Goal: Find specific page/section: Find specific page/section

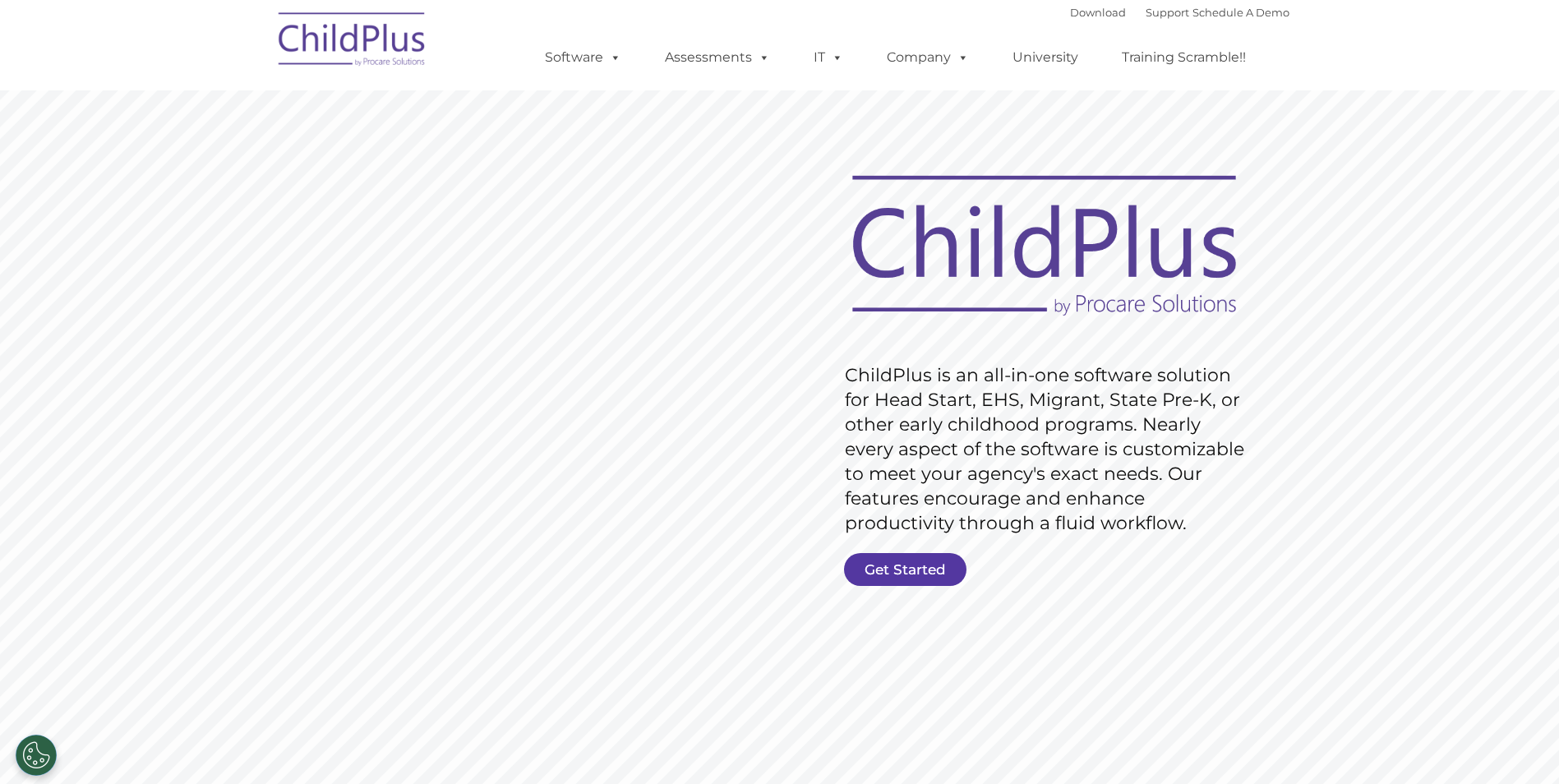
click at [873, 565] on link "Get Started" at bounding box center [905, 569] width 122 height 33
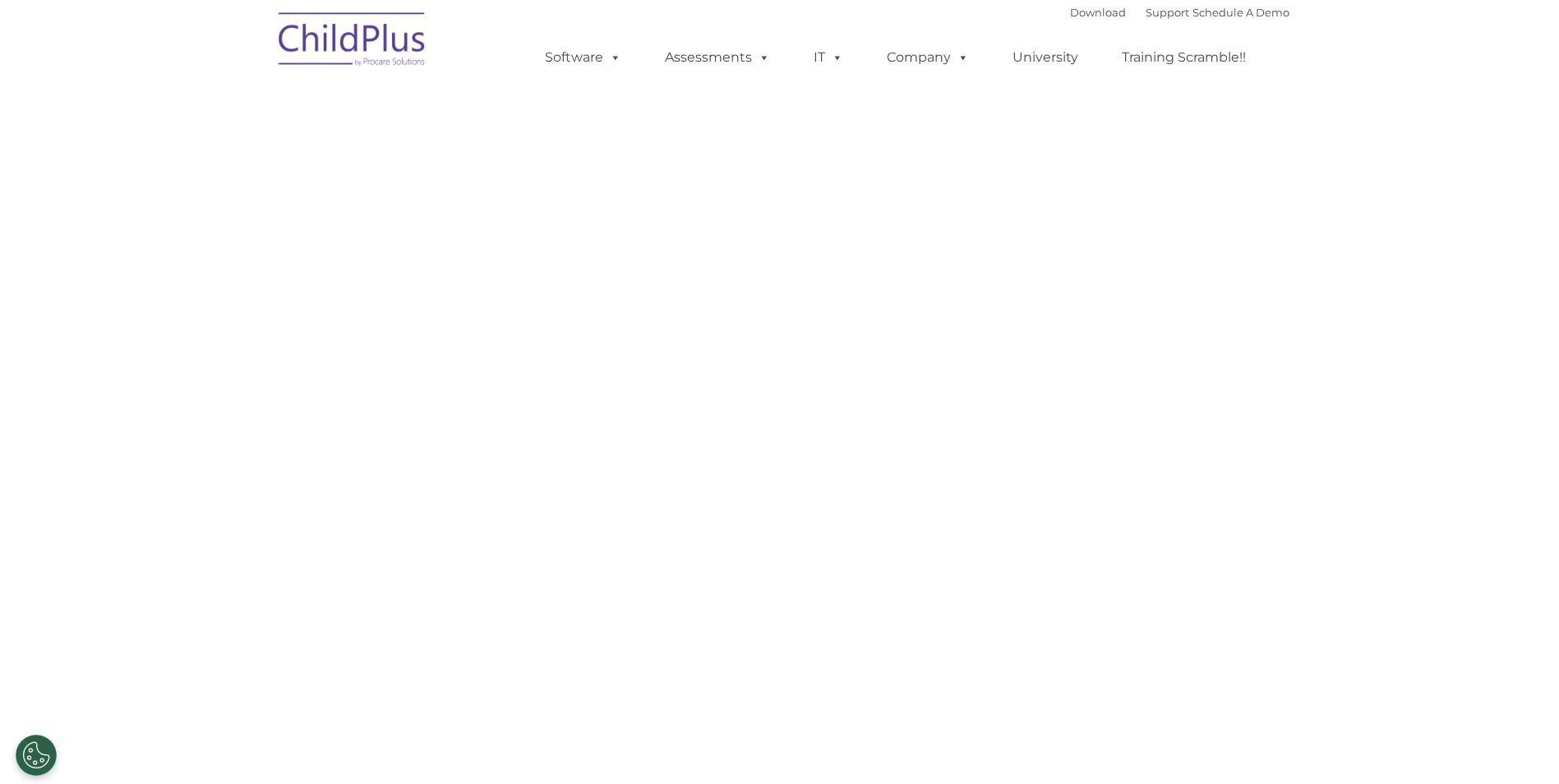
select select "MEDIUM"
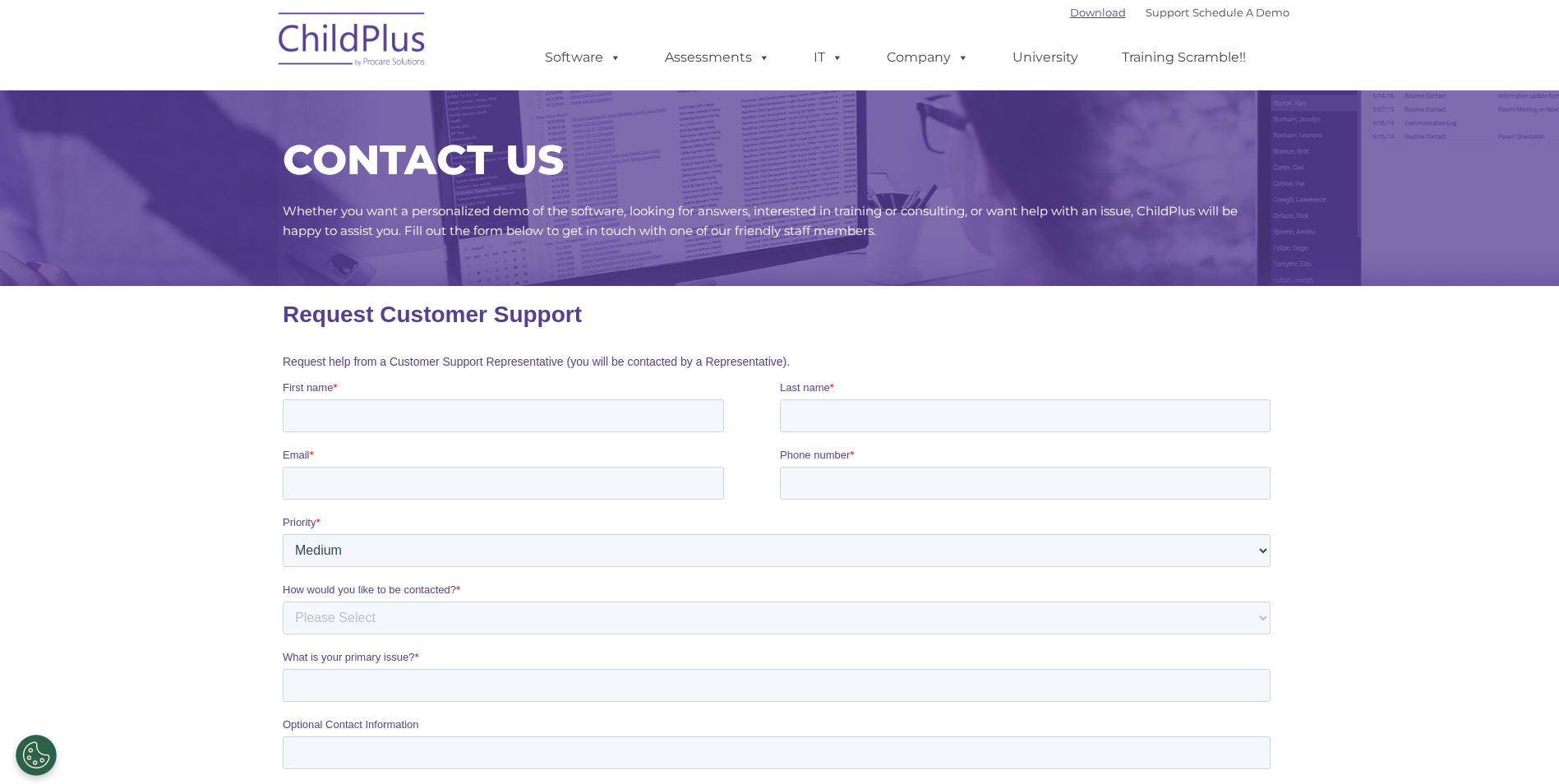
click at [1093, 15] on link "Download" at bounding box center [1097, 12] width 56 height 13
click at [1070, 11] on link "Download" at bounding box center [1097, 12] width 56 height 13
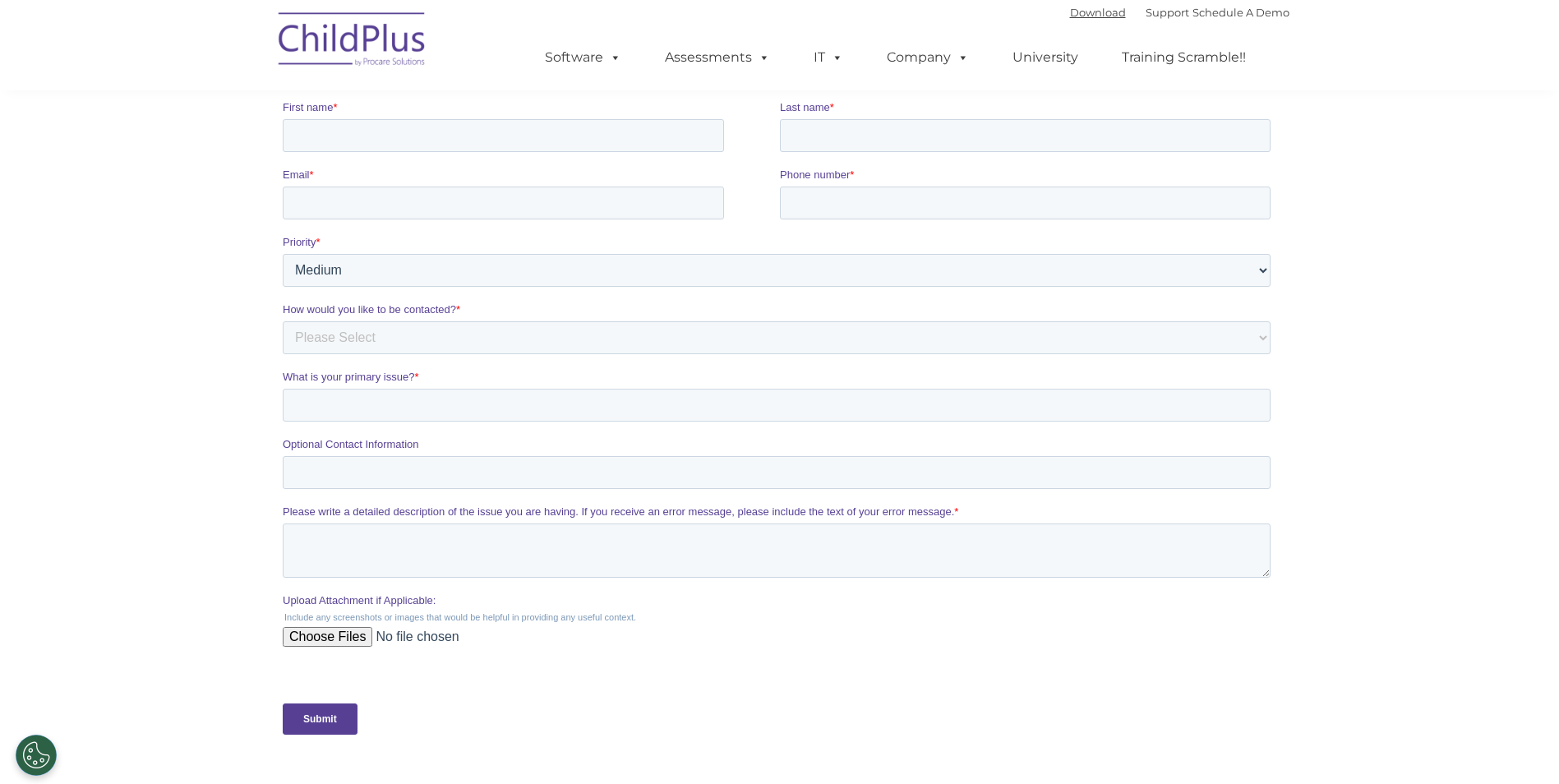
scroll to position [641, 0]
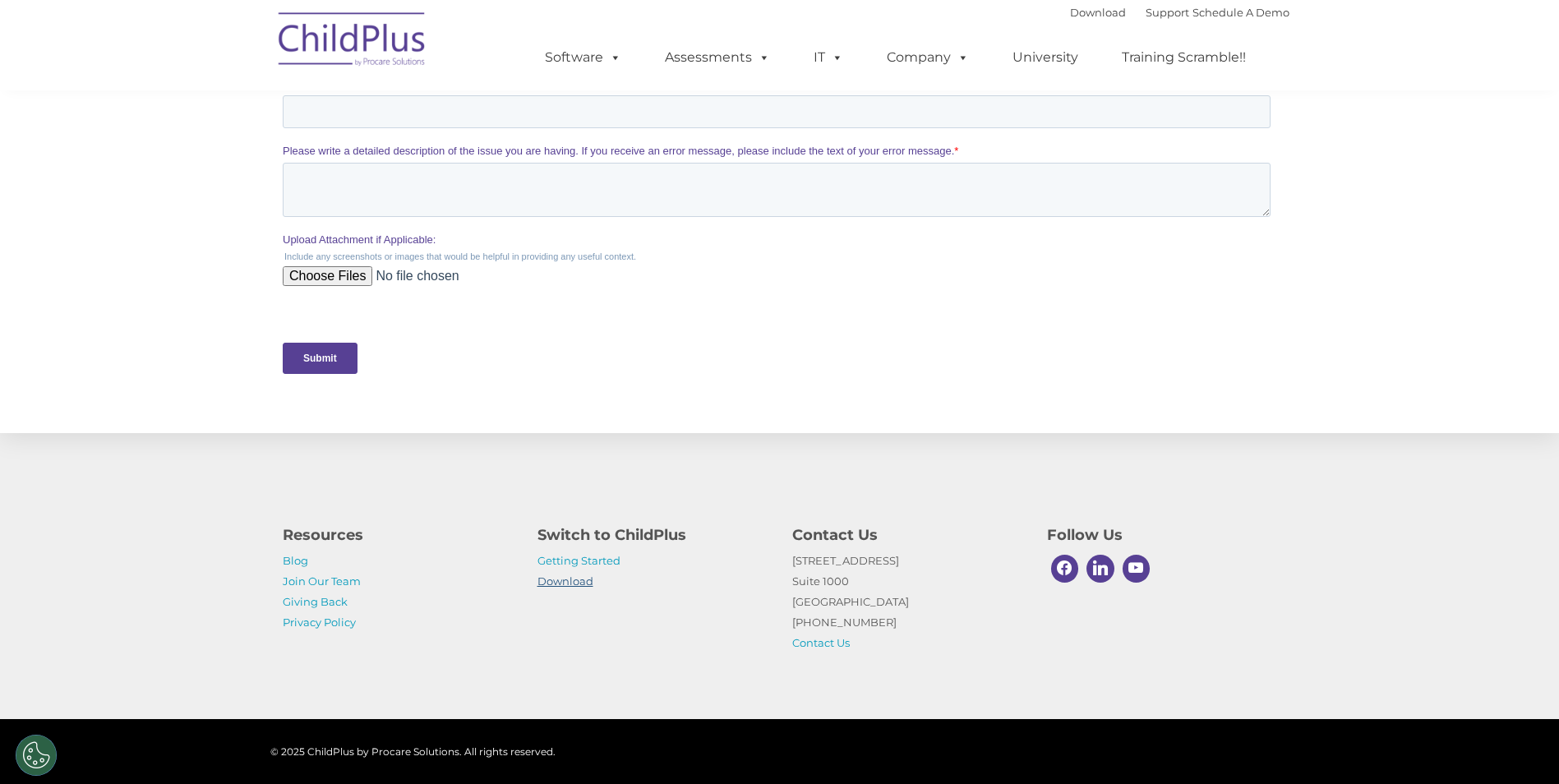
click at [586, 579] on link "Download" at bounding box center [565, 580] width 56 height 13
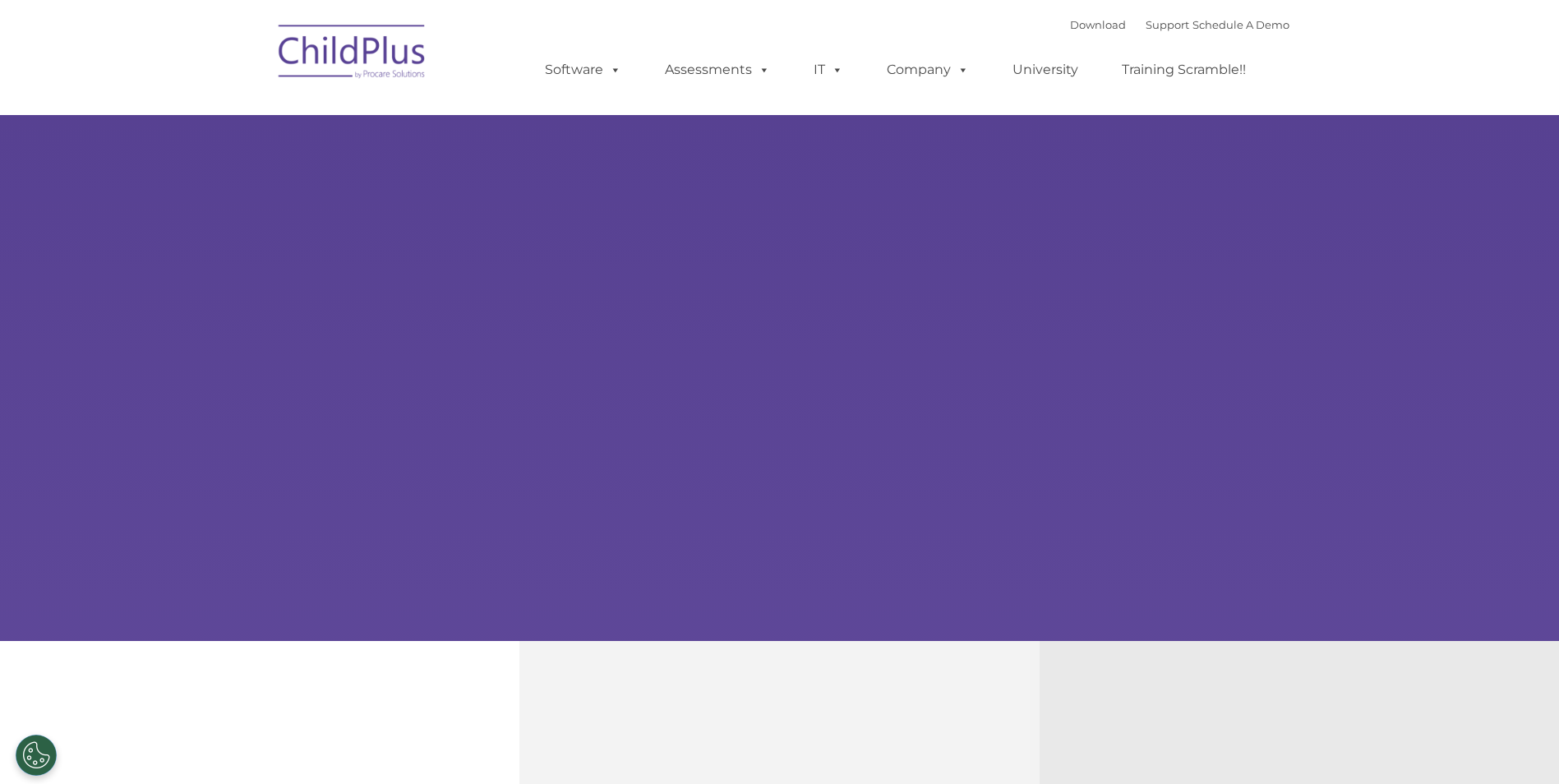
select select "MEDIUM"
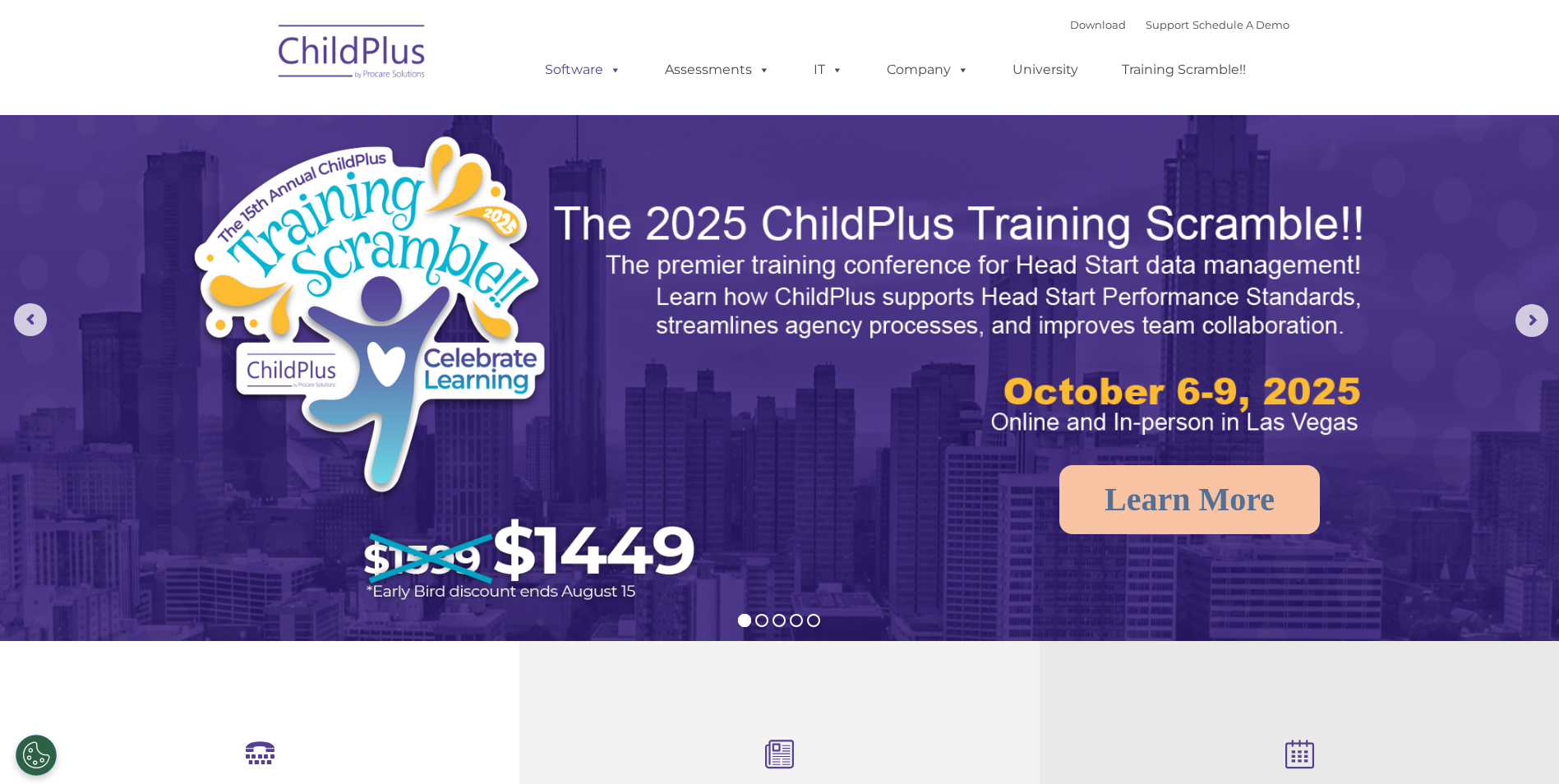
click at [613, 70] on span at bounding box center [612, 69] width 18 height 16
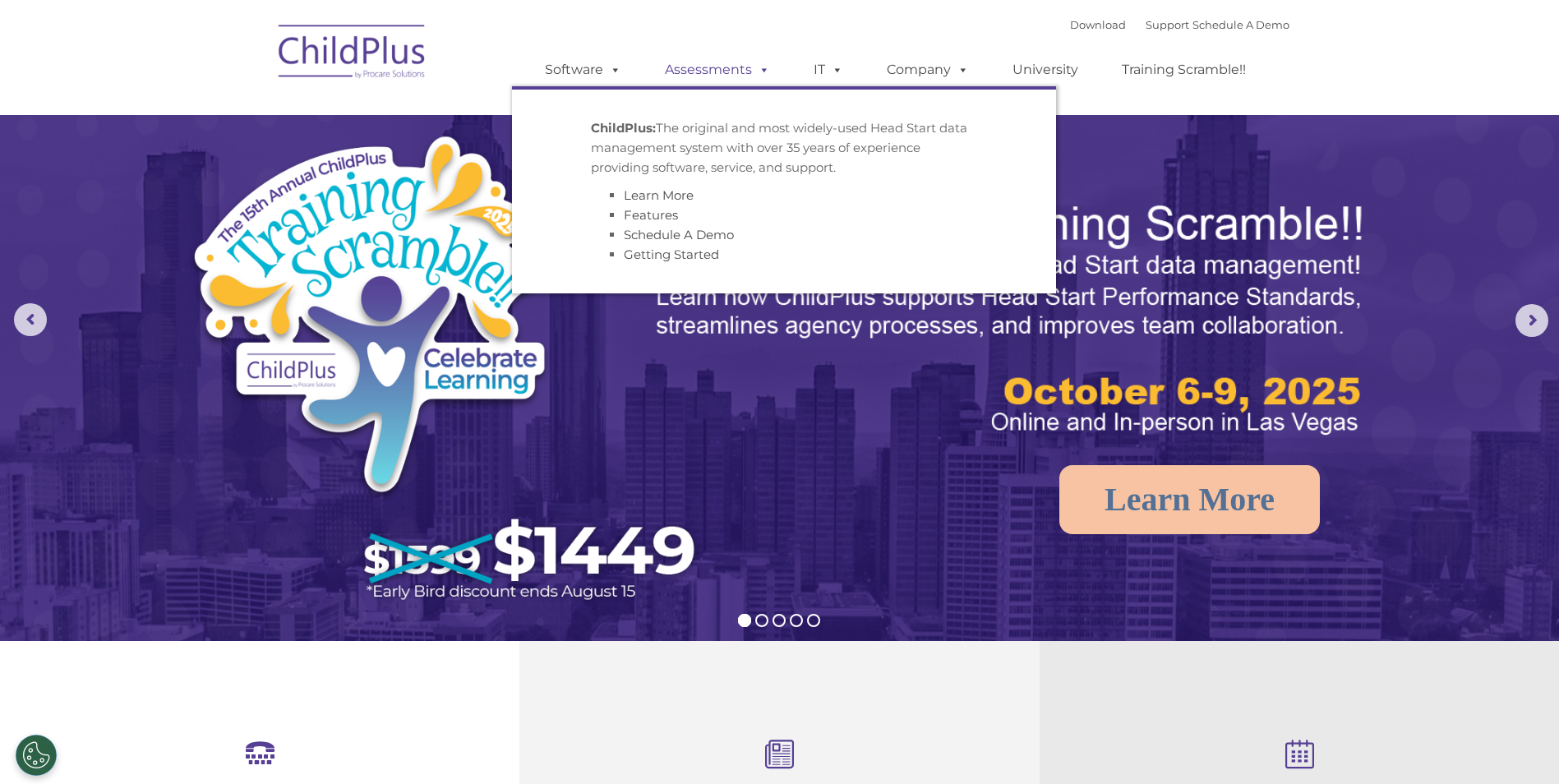
click at [708, 61] on link "Assessments" at bounding box center [717, 69] width 138 height 33
